Goal: Task Accomplishment & Management: Manage account settings

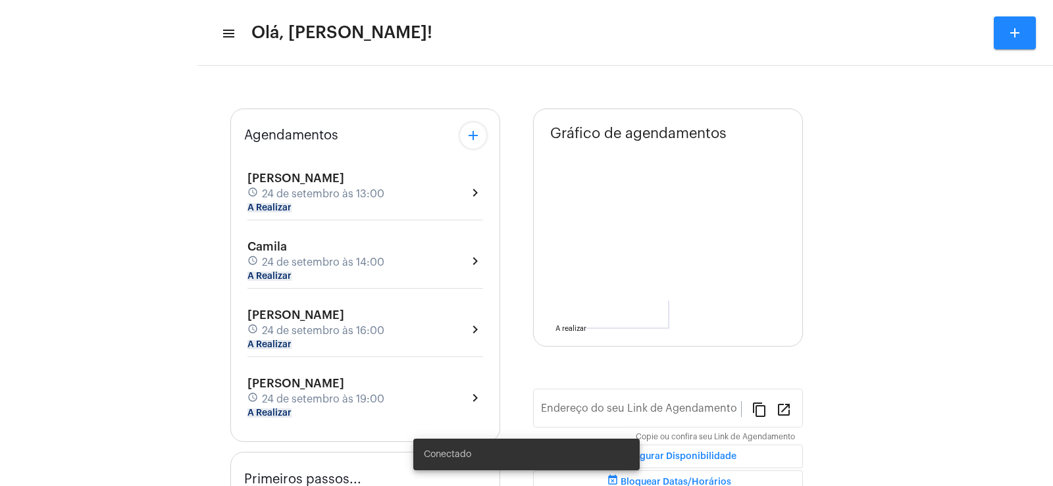
type input "[URL][DOMAIN_NAME][PERSON_NAME]"
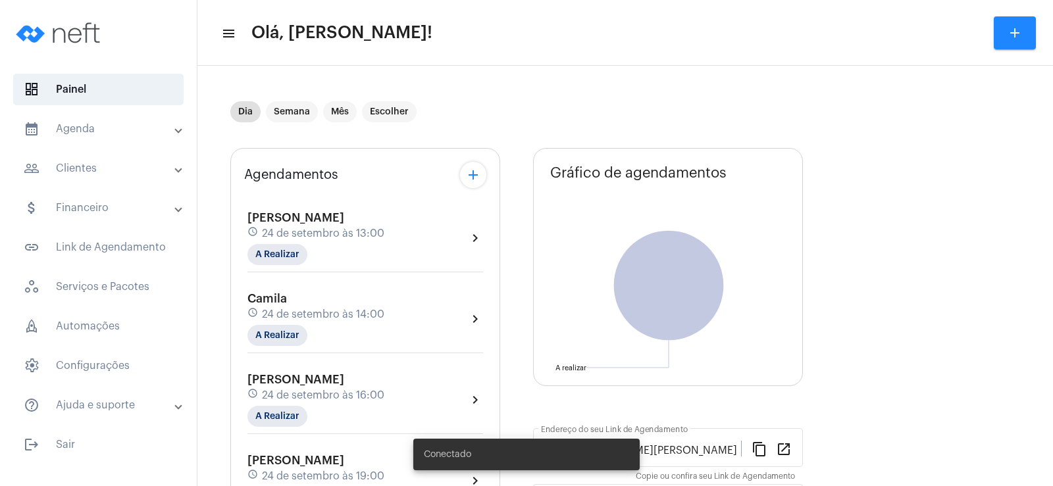
scroll to position [66, 0]
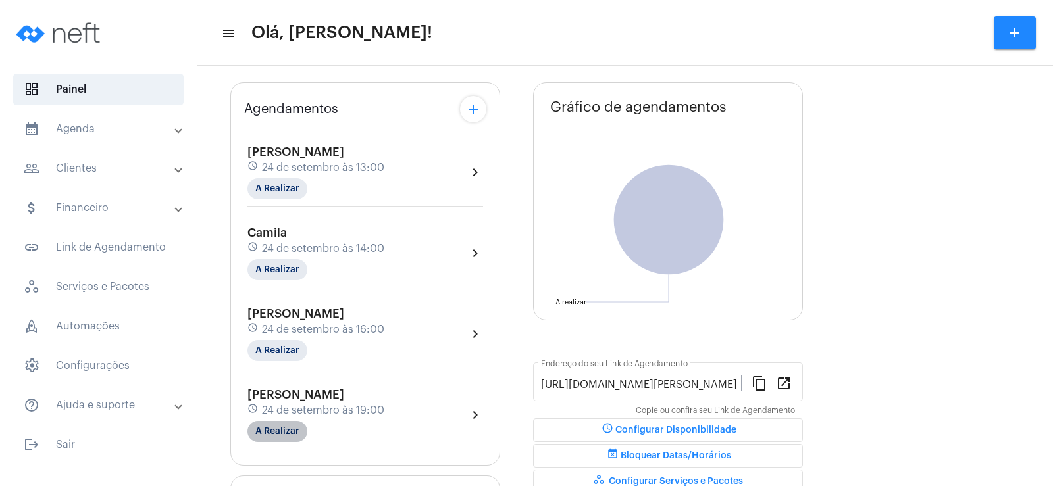
click at [286, 430] on mat-chip "A Realizar" at bounding box center [277, 431] width 60 height 21
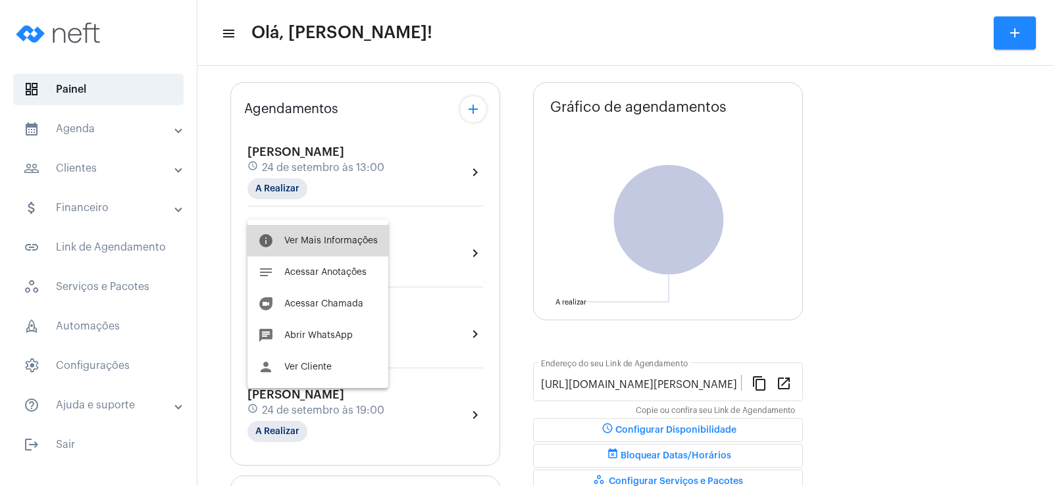
click at [326, 234] on button "info Ver Mais Informações" at bounding box center [317, 241] width 141 height 32
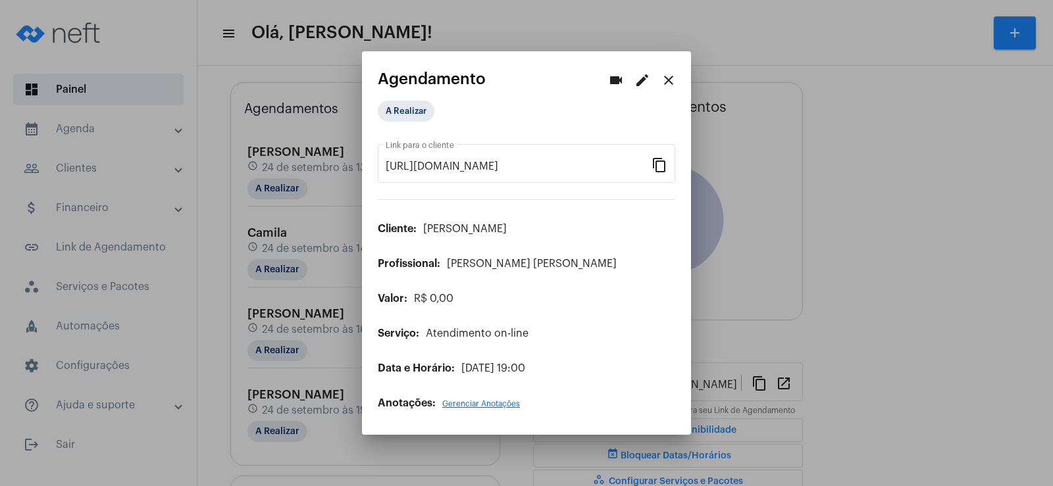
click at [640, 76] on mat-icon "edit" at bounding box center [642, 80] width 16 height 16
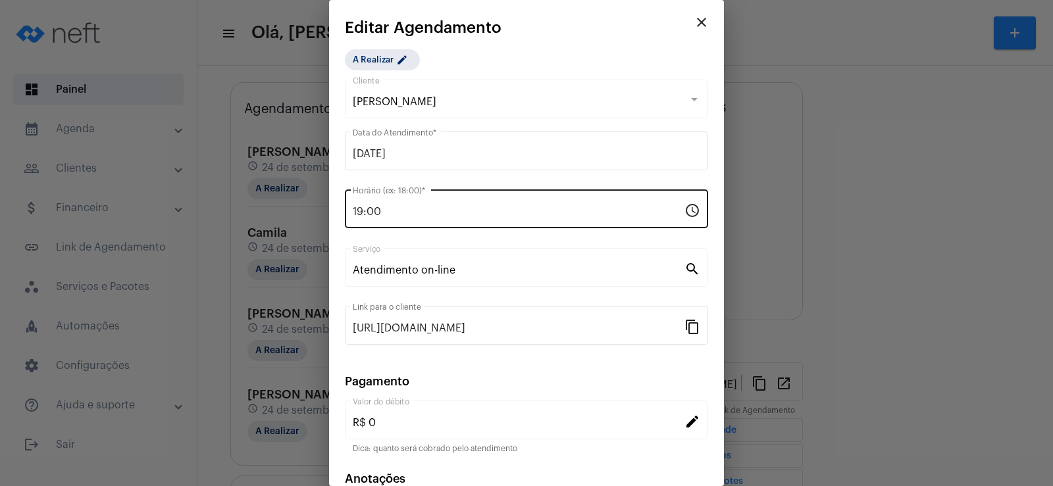
click at [364, 211] on input "19:00" at bounding box center [519, 212] width 332 height 12
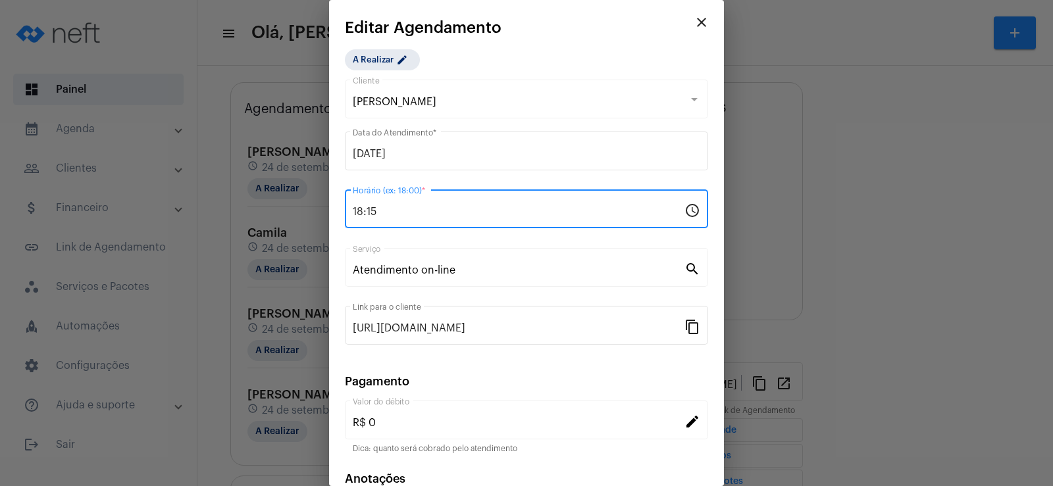
type input "18:15"
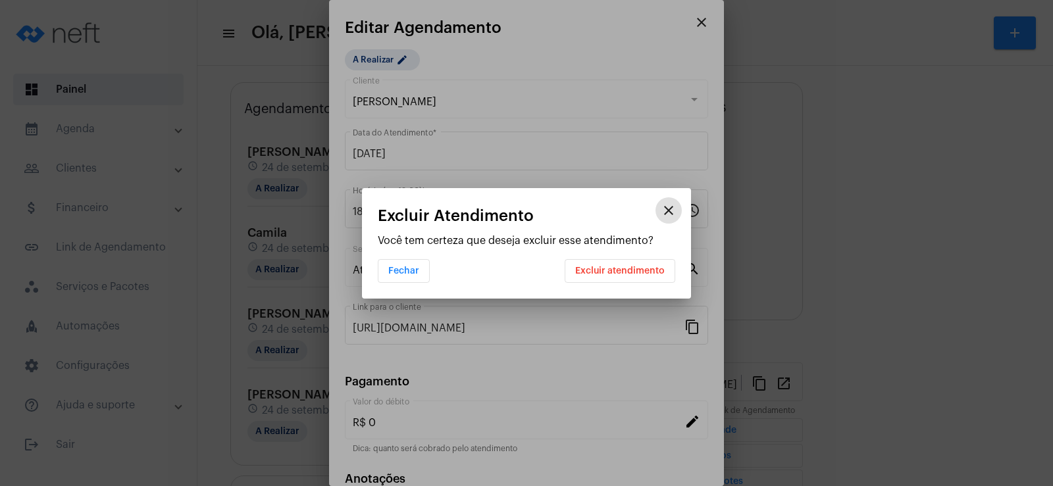
click at [666, 210] on mat-icon "close" at bounding box center [669, 211] width 16 height 16
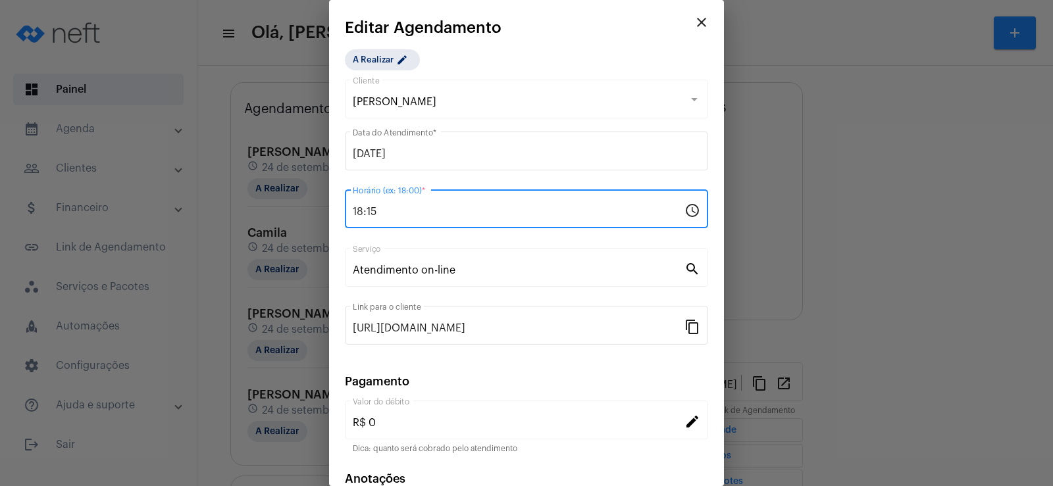
scroll to position [80, 0]
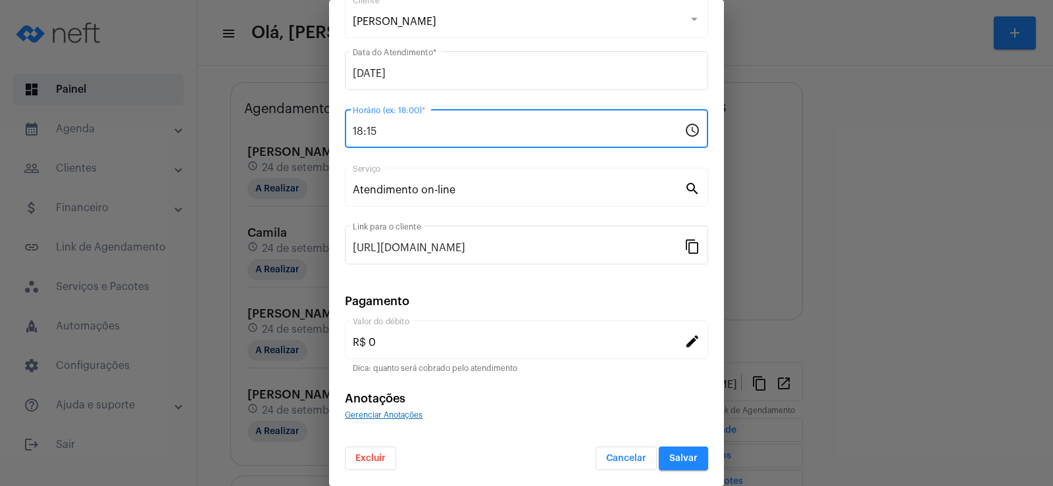
click at [679, 453] on button "Salvar" at bounding box center [683, 459] width 49 height 24
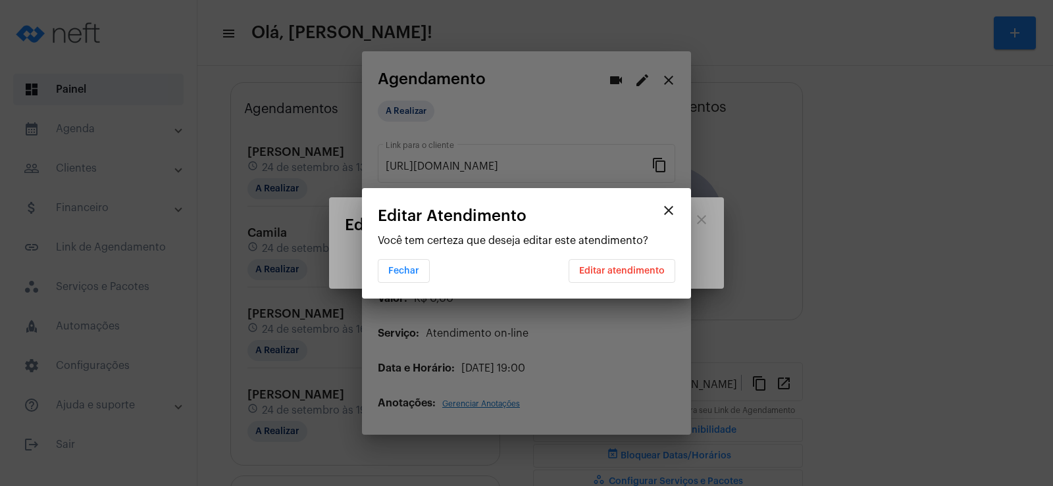
scroll to position [0, 0]
click at [636, 262] on button "Editar atendimento" at bounding box center [621, 271] width 107 height 24
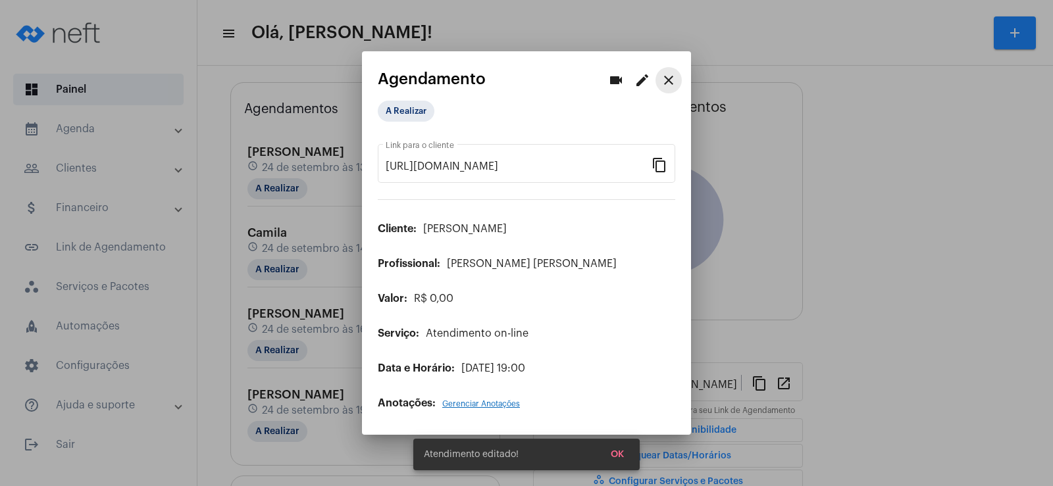
click at [668, 82] on mat-icon "close" at bounding box center [669, 80] width 16 height 16
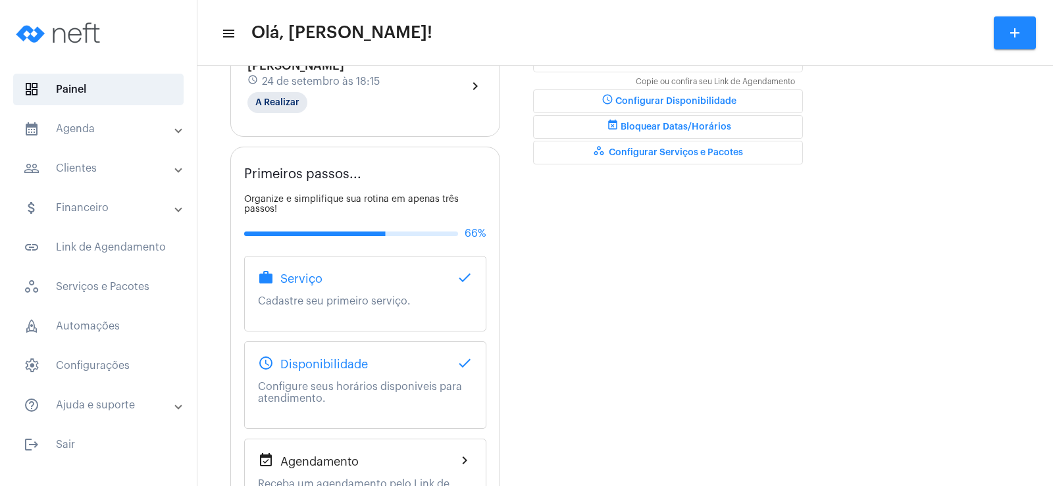
scroll to position [132, 0]
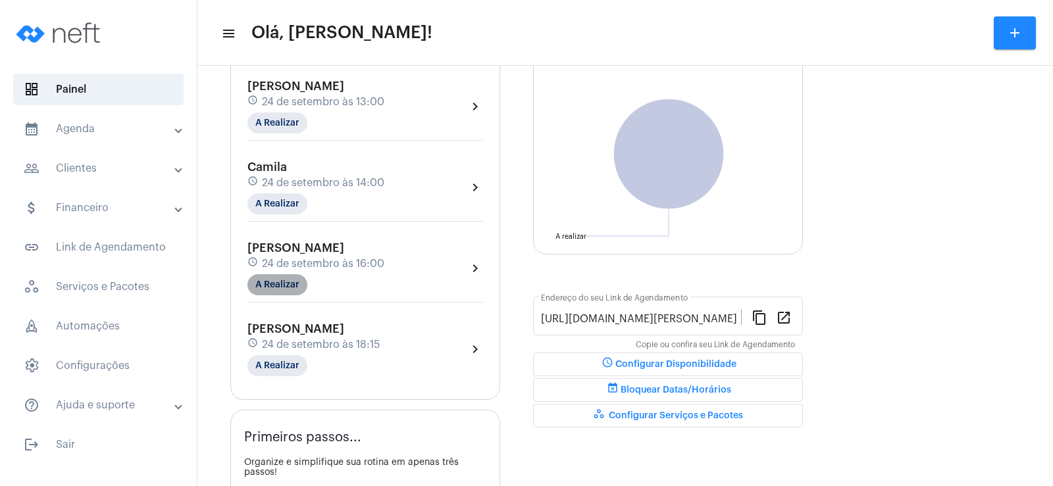
click at [281, 278] on mat-chip "A Realizar" at bounding box center [277, 284] width 60 height 21
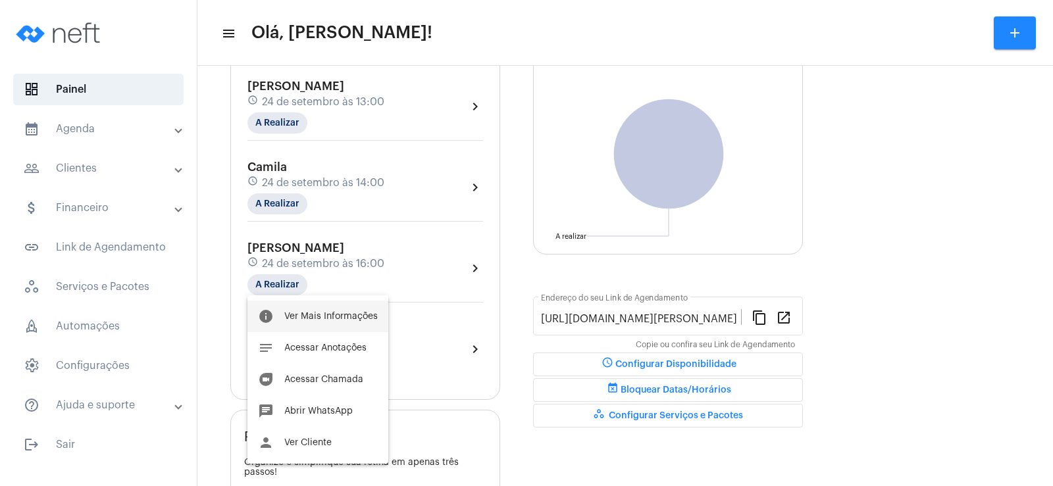
click at [299, 315] on span "Ver Mais Informações" at bounding box center [330, 316] width 93 height 9
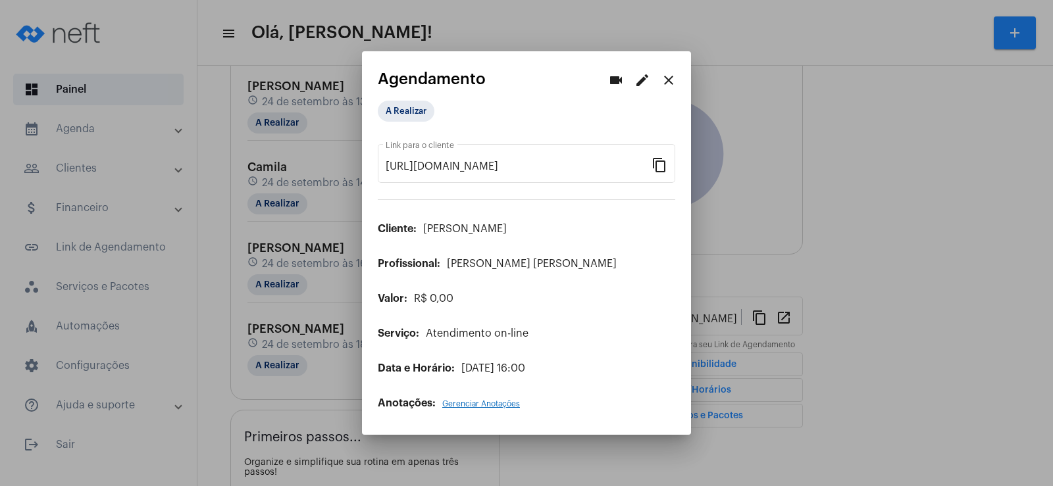
click at [642, 78] on mat-icon "edit" at bounding box center [642, 80] width 16 height 16
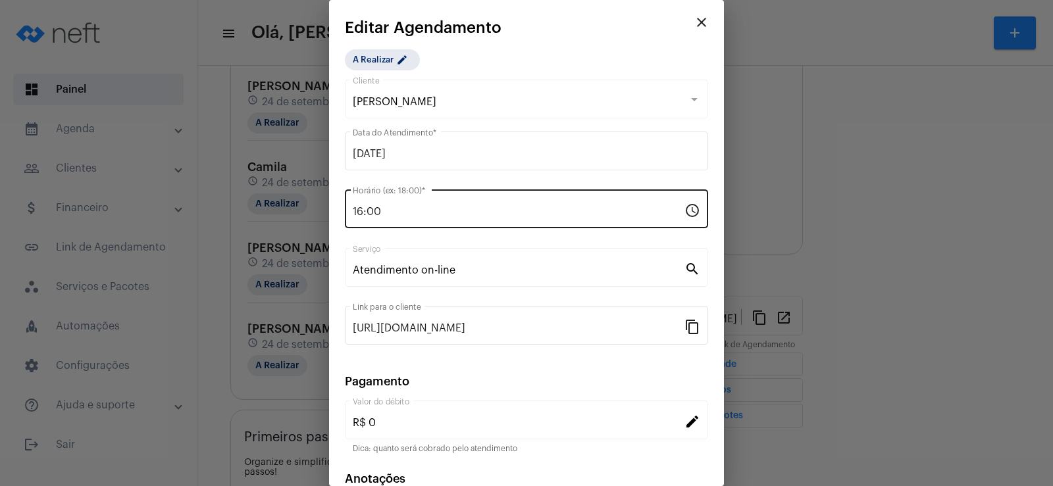
click at [361, 205] on div "16:00 Horário (ex: 18:00) *" at bounding box center [519, 207] width 332 height 41
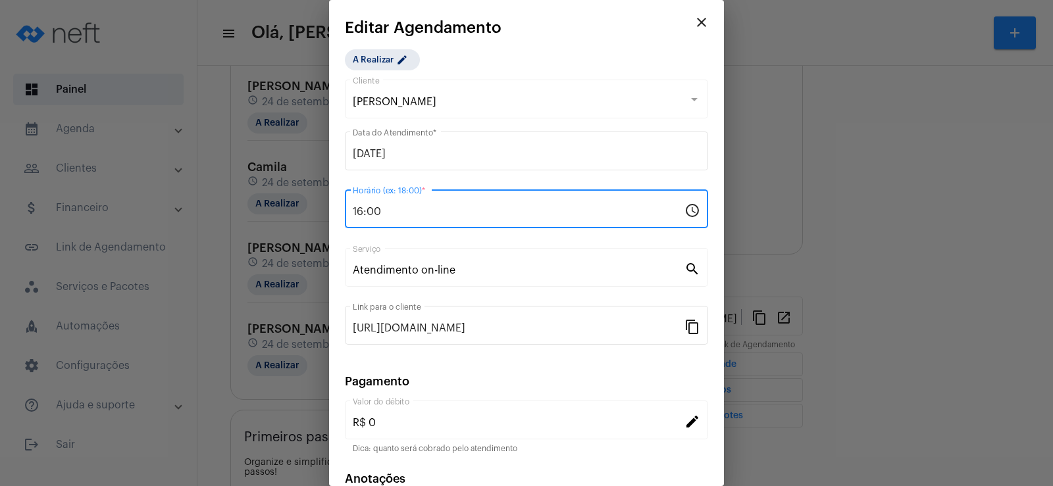
click at [361, 209] on input "16:00" at bounding box center [519, 212] width 332 height 12
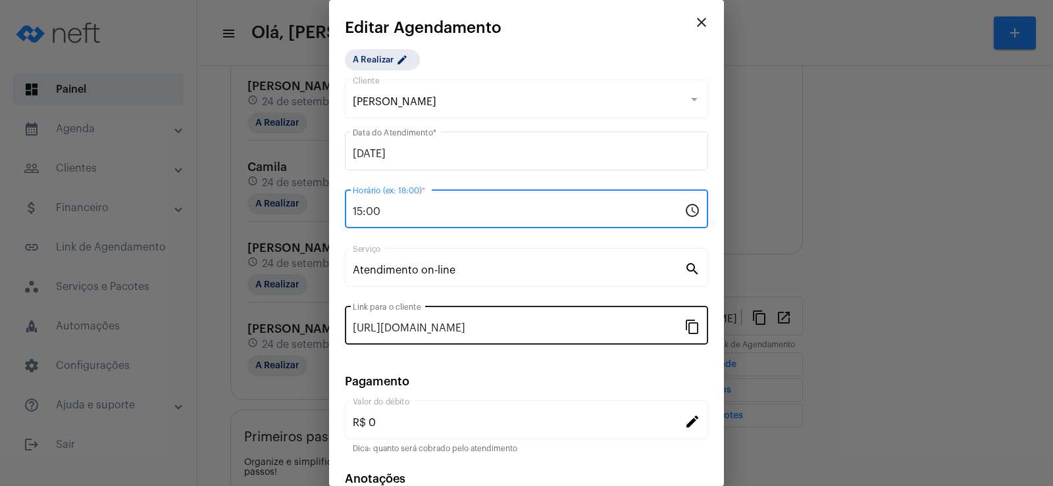
scroll to position [80, 0]
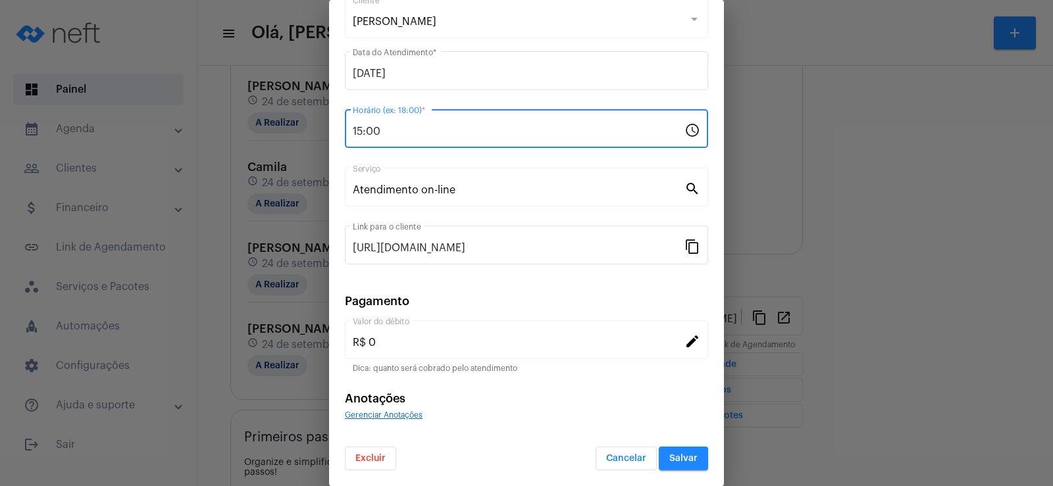
type input "15:00"
click at [671, 457] on span "Salvar" at bounding box center [683, 458] width 28 height 9
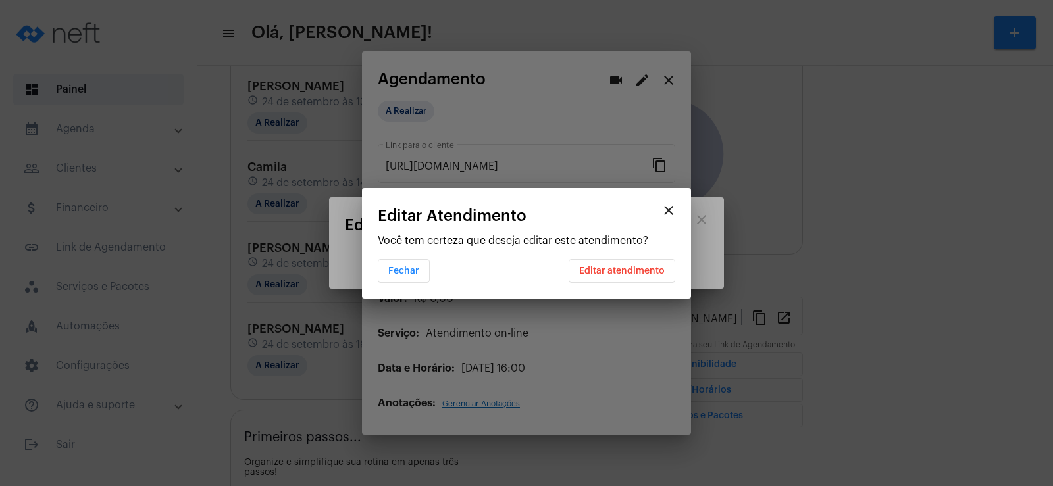
scroll to position [0, 0]
click at [601, 272] on span "Editar atendimento" at bounding box center [622, 270] width 86 height 9
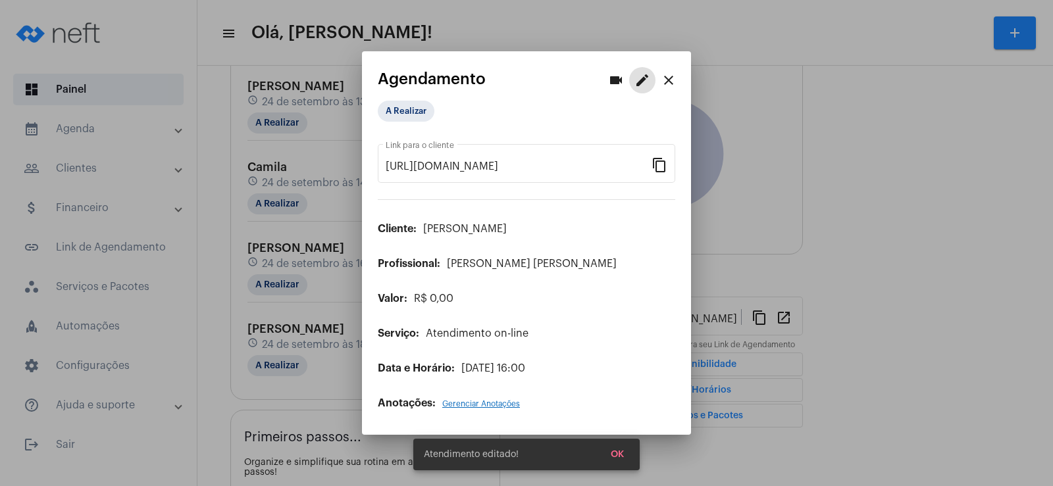
click at [671, 80] on mat-icon "close" at bounding box center [669, 80] width 16 height 16
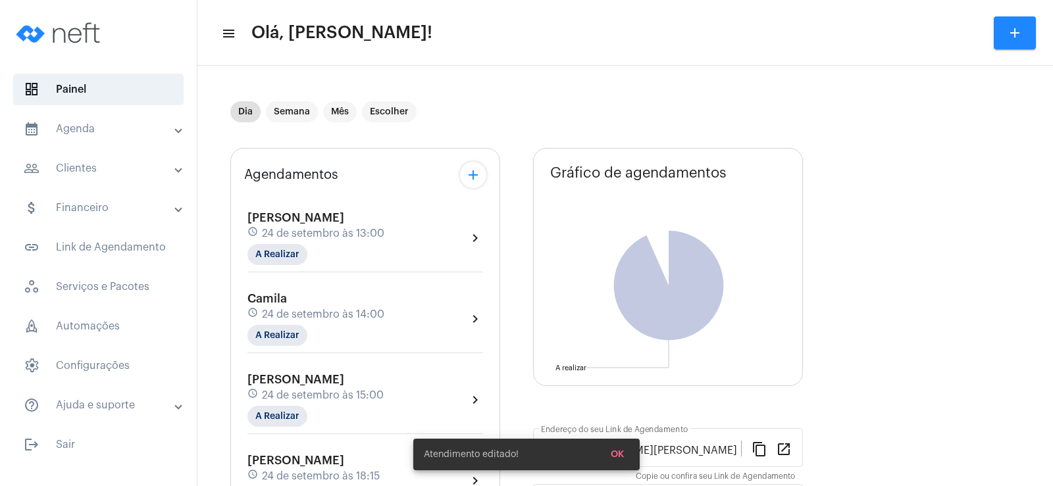
scroll to position [66, 0]
